Goal: Check status: Check status

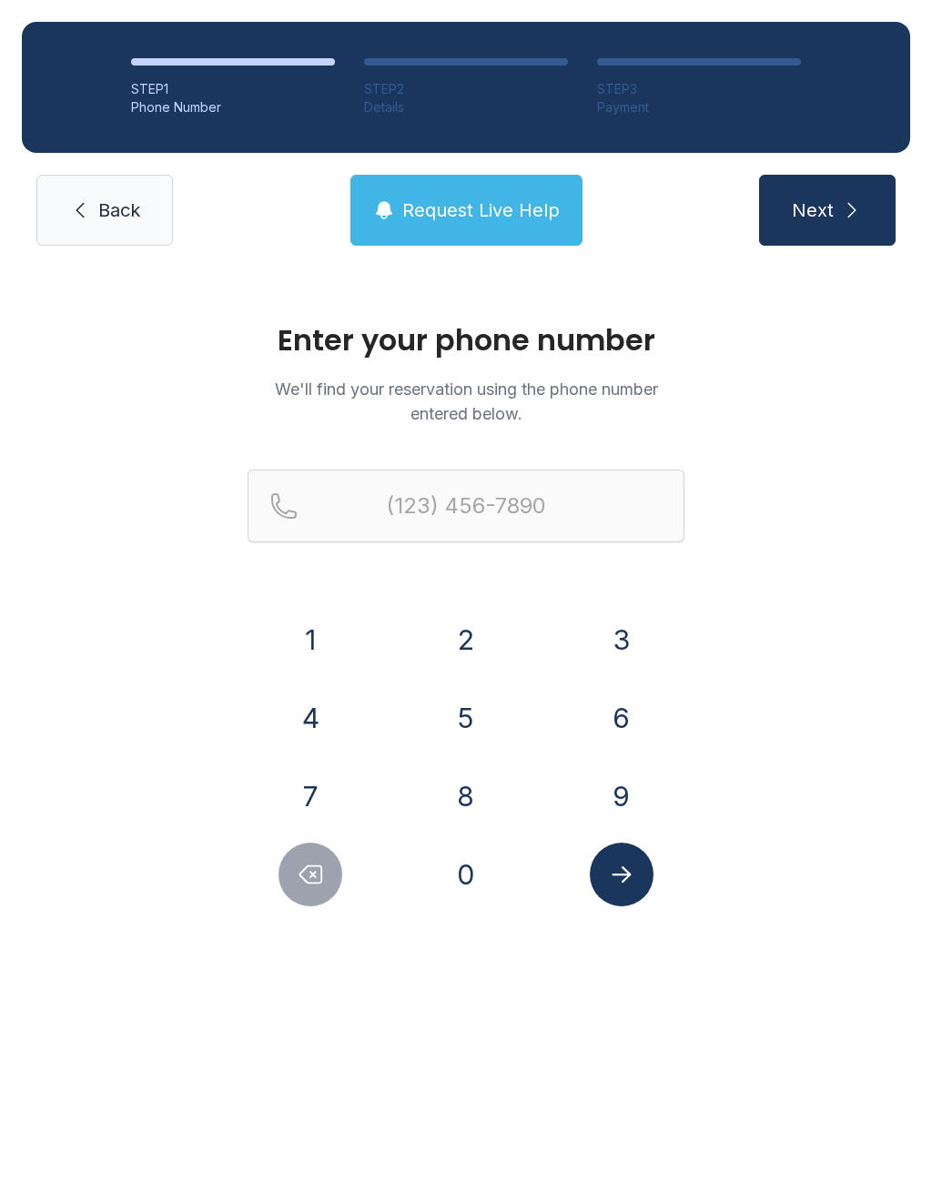
click at [321, 783] on button "7" at bounding box center [310, 796] width 64 height 64
click at [320, 783] on button "7" at bounding box center [310, 796] width 64 height 64
click at [433, 848] on div "0" at bounding box center [466, 875] width 126 height 64
click at [476, 878] on button "0" at bounding box center [466, 875] width 64 height 64
click at [627, 669] on button "3" at bounding box center [622, 640] width 64 height 64
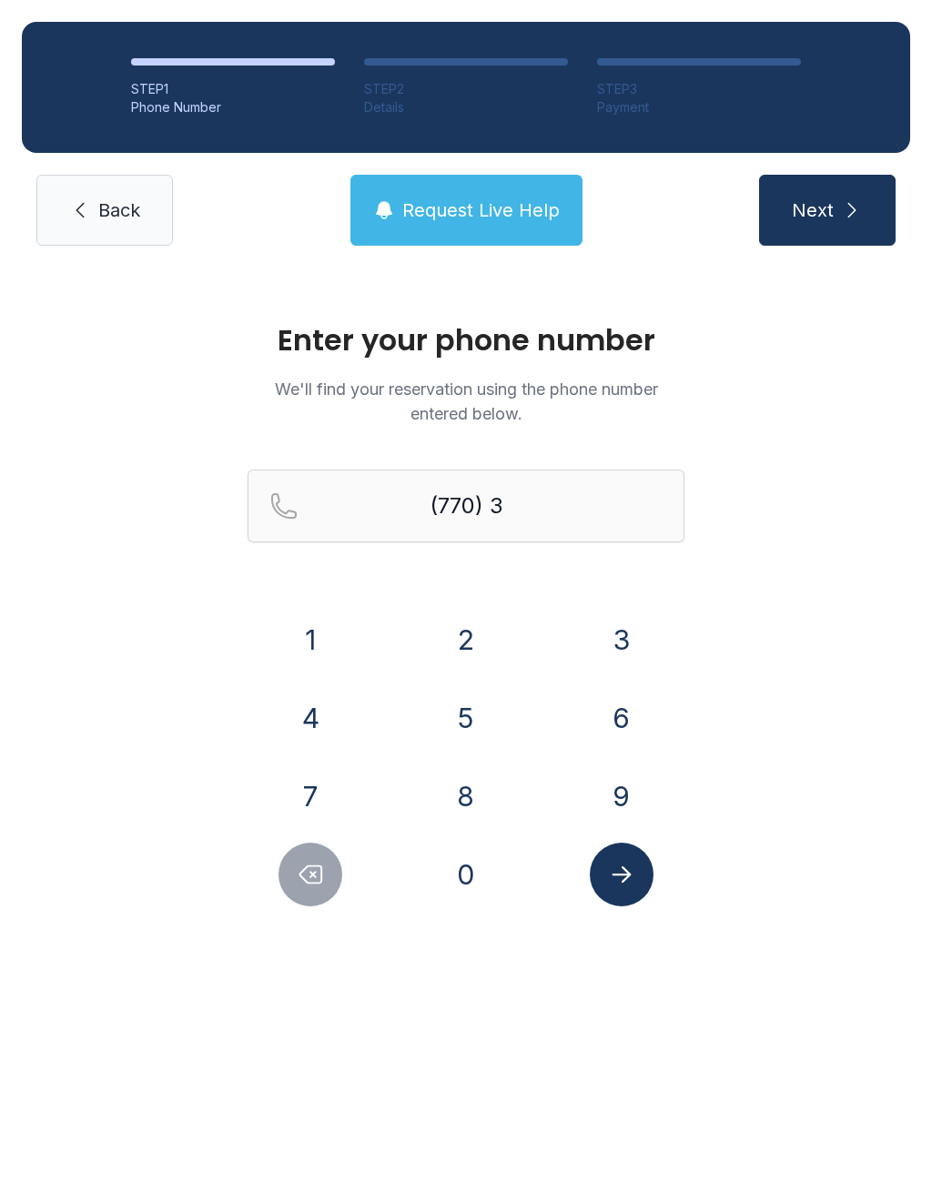
click at [317, 642] on button "1" at bounding box center [310, 640] width 64 height 64
click at [479, 746] on button "5" at bounding box center [466, 718] width 64 height 64
click at [318, 892] on button "Delete number" at bounding box center [310, 875] width 64 height 64
click at [292, 894] on button "Delete number" at bounding box center [310, 875] width 64 height 64
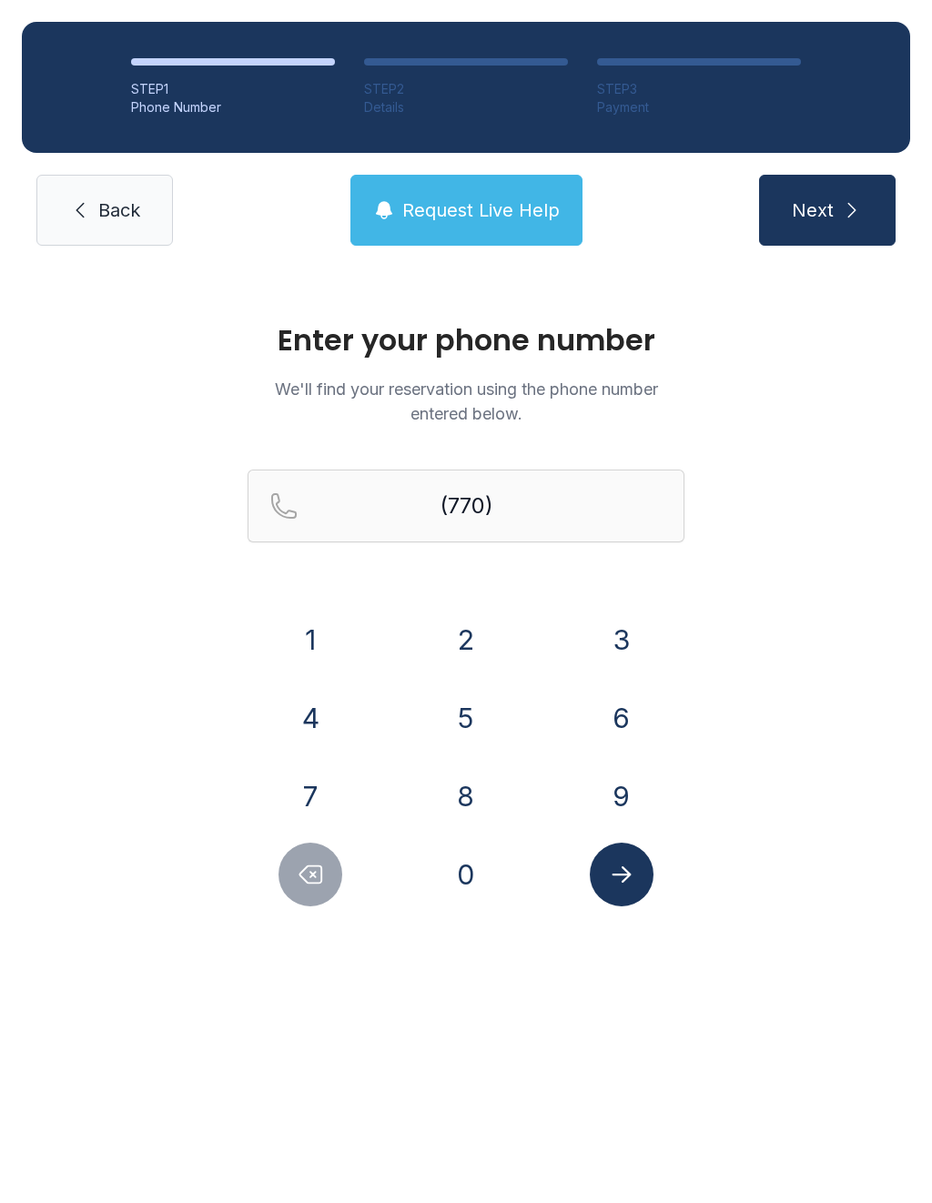
click at [292, 894] on button "Delete number" at bounding box center [310, 875] width 64 height 64
click at [291, 887] on button "Delete number" at bounding box center [310, 875] width 64 height 64
type input "(7"
click at [291, 886] on button "Delete number" at bounding box center [310, 875] width 64 height 64
click at [293, 879] on button "Delete number" at bounding box center [310, 875] width 64 height 64
